Goal: Find contact information: Find contact information

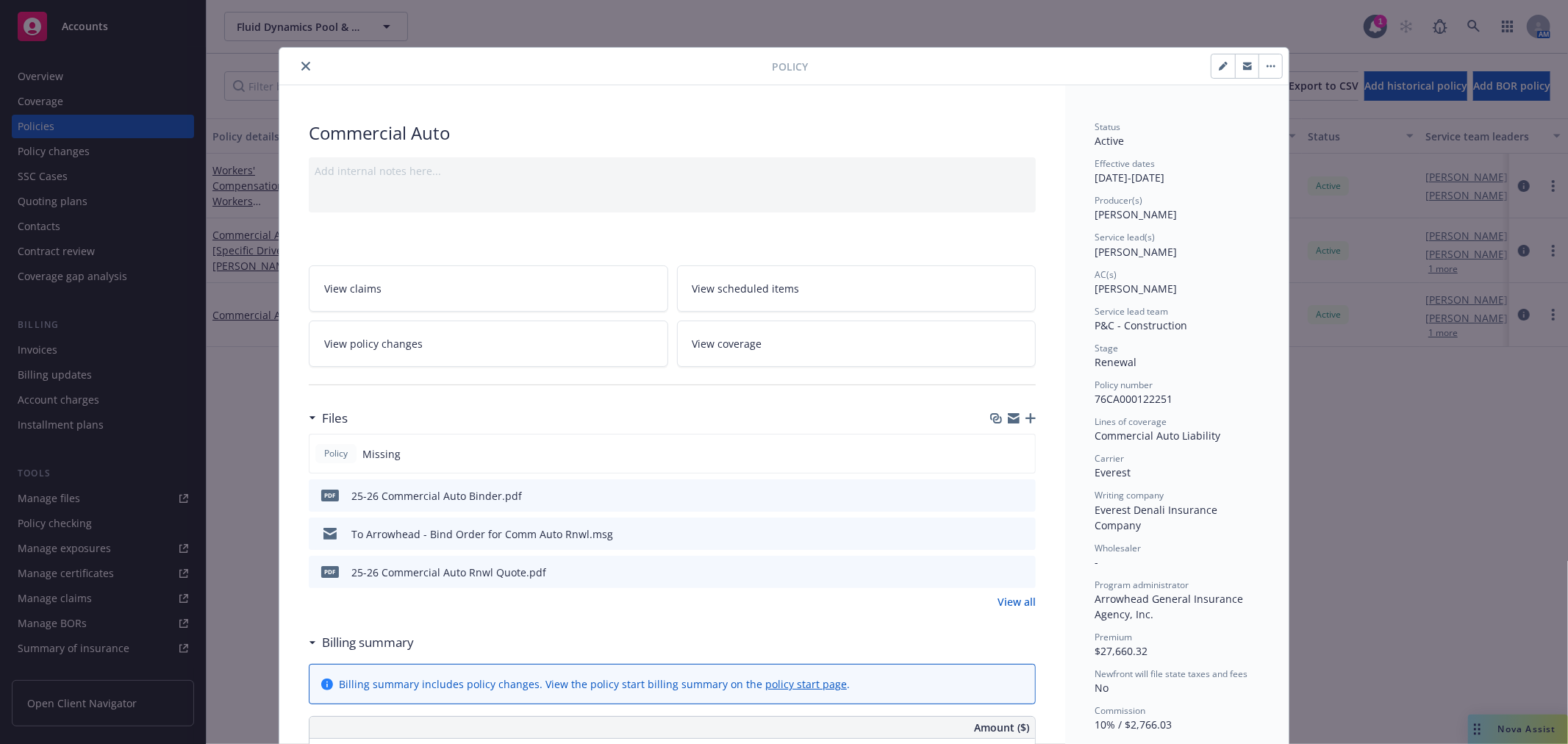
click at [291, 67] on div at bounding box center [529, 65] width 487 height 18
click at [297, 65] on button "close" at bounding box center [305, 65] width 18 height 18
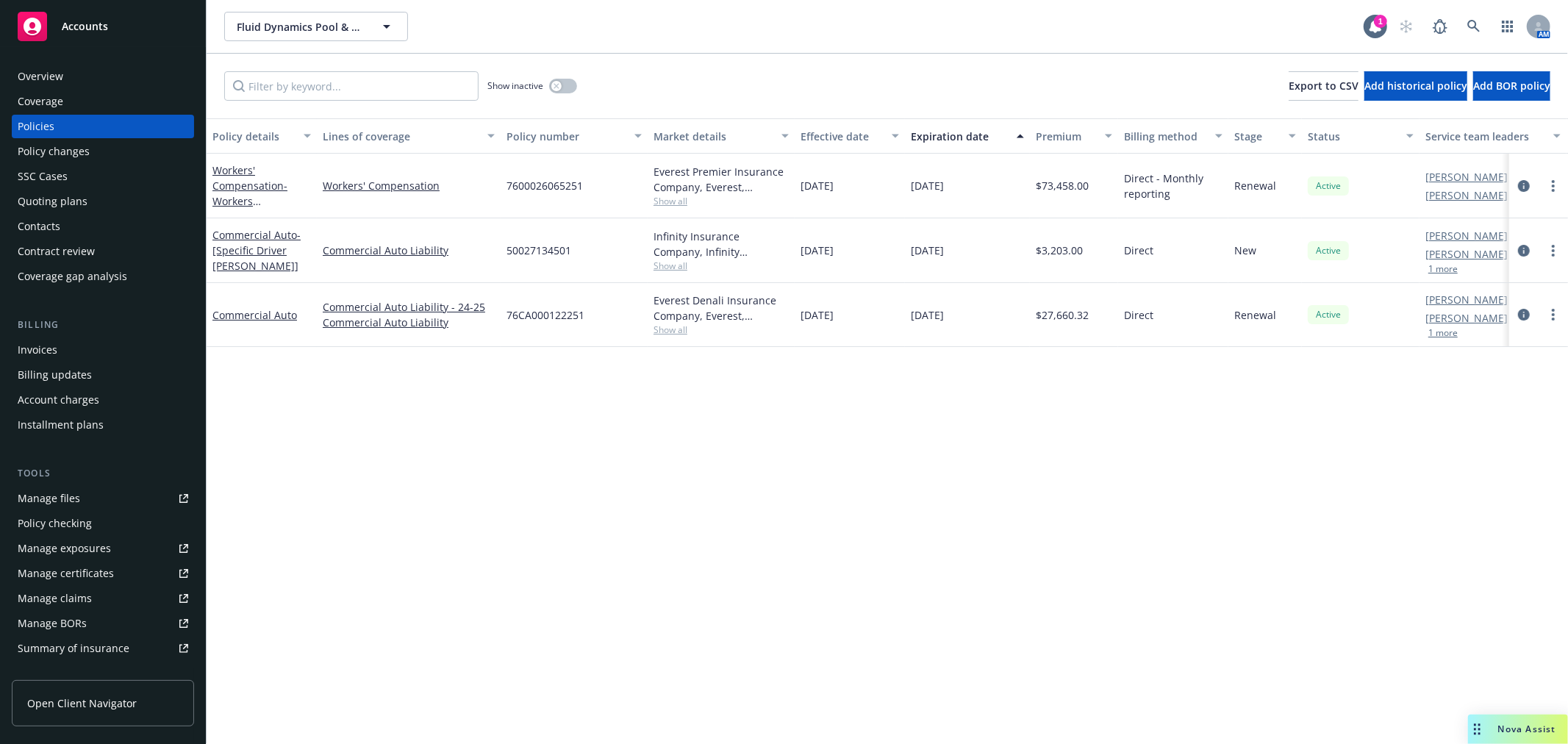
click at [76, 29] on span "Accounts" at bounding box center [85, 27] width 46 height 12
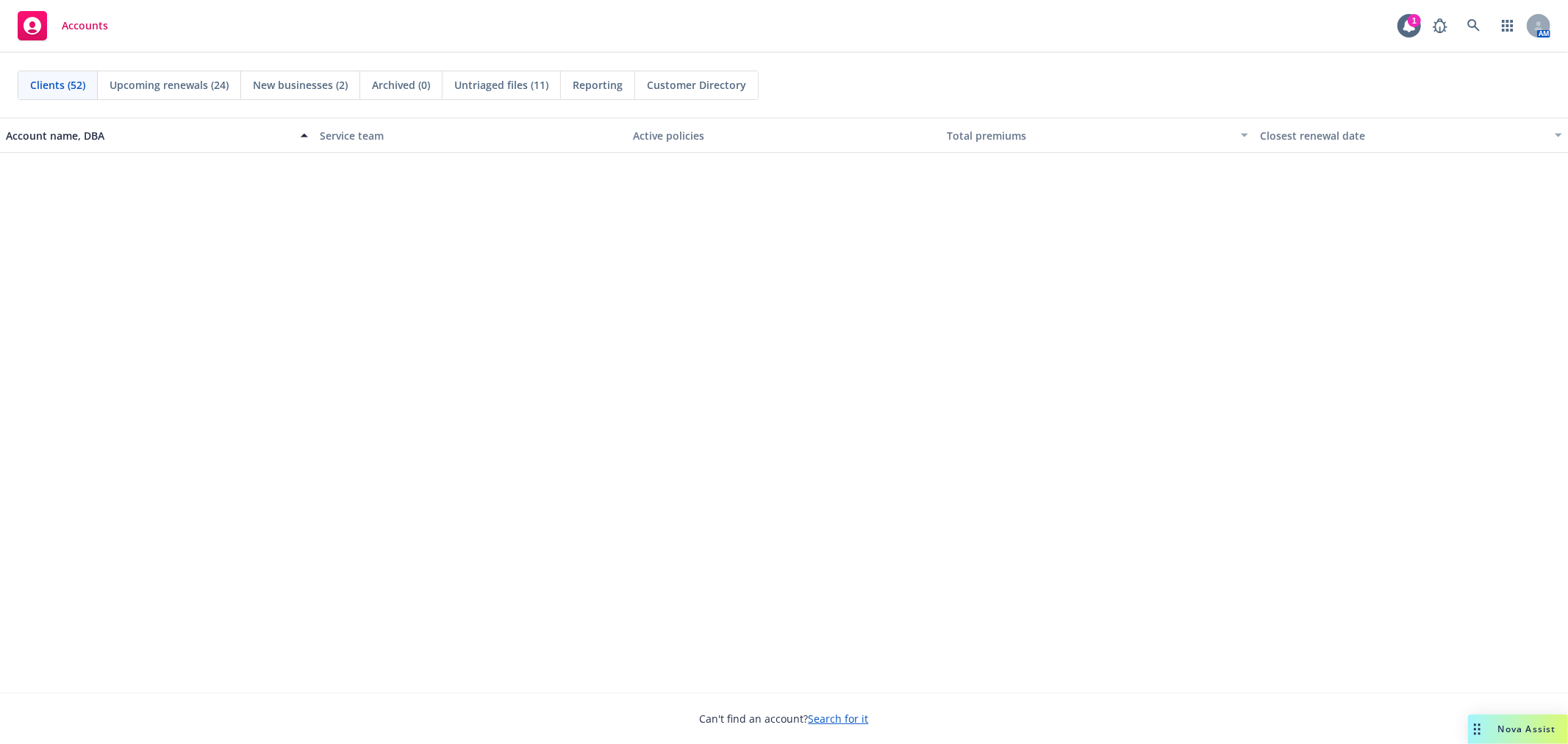
scroll to position [1715, 0]
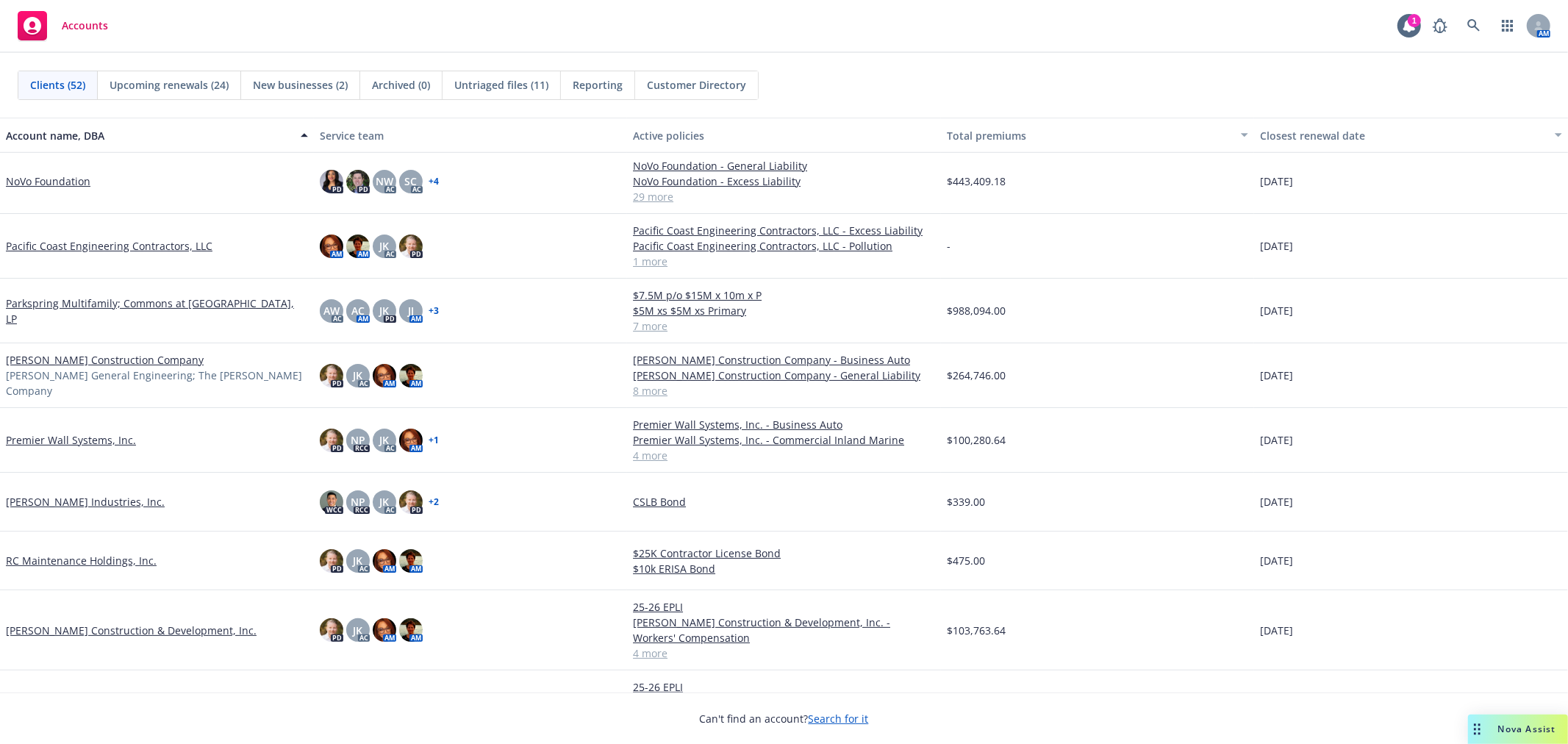
click at [77, 362] on link "[PERSON_NAME] Construction Company" at bounding box center [105, 360] width 198 height 15
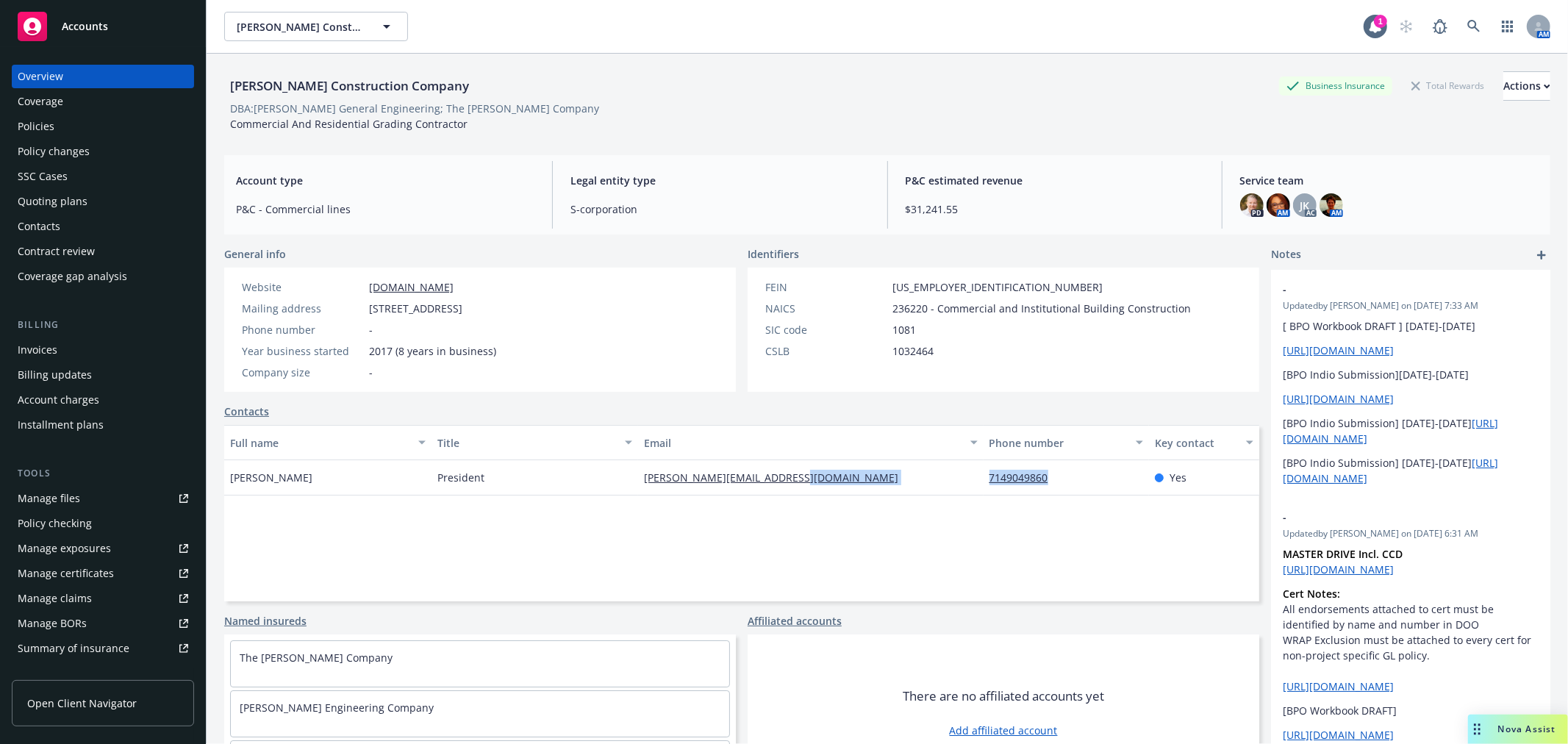
drag, startPoint x: 969, startPoint y: 481, endPoint x: 1042, endPoint y: 488, distance: 73.3
click at [1042, 488] on div "[PERSON_NAME] President [PERSON_NAME][EMAIL_ADDRESS][DOMAIN_NAME] 7149049860 Yes" at bounding box center [742, 478] width 1035 height 35
copy div "7149049860"
